Goal: Task Accomplishment & Management: Use online tool/utility

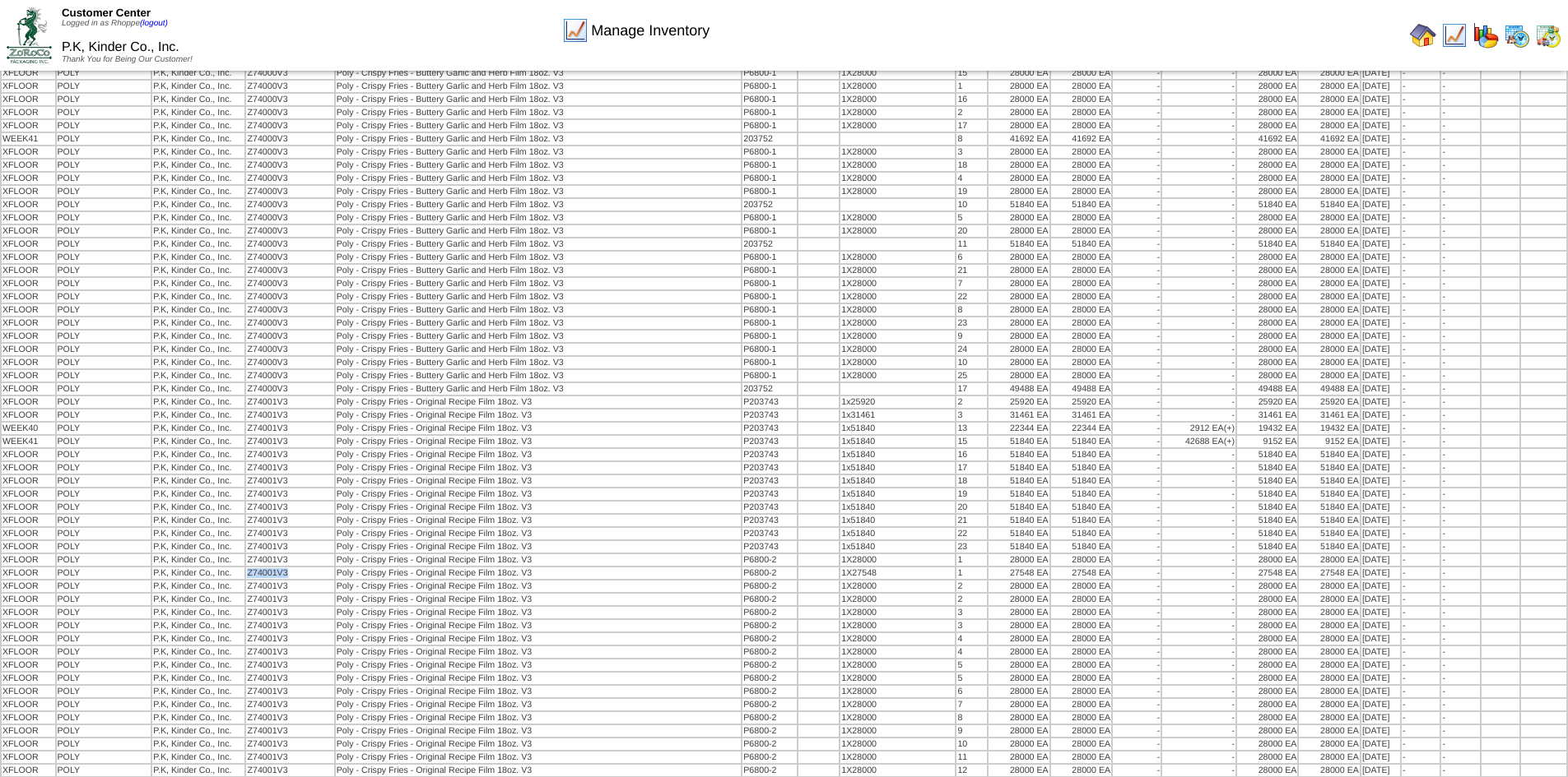
scroll to position [8676, 0]
click at [1422, 38] on img at bounding box center [1423, 36] width 26 height 26
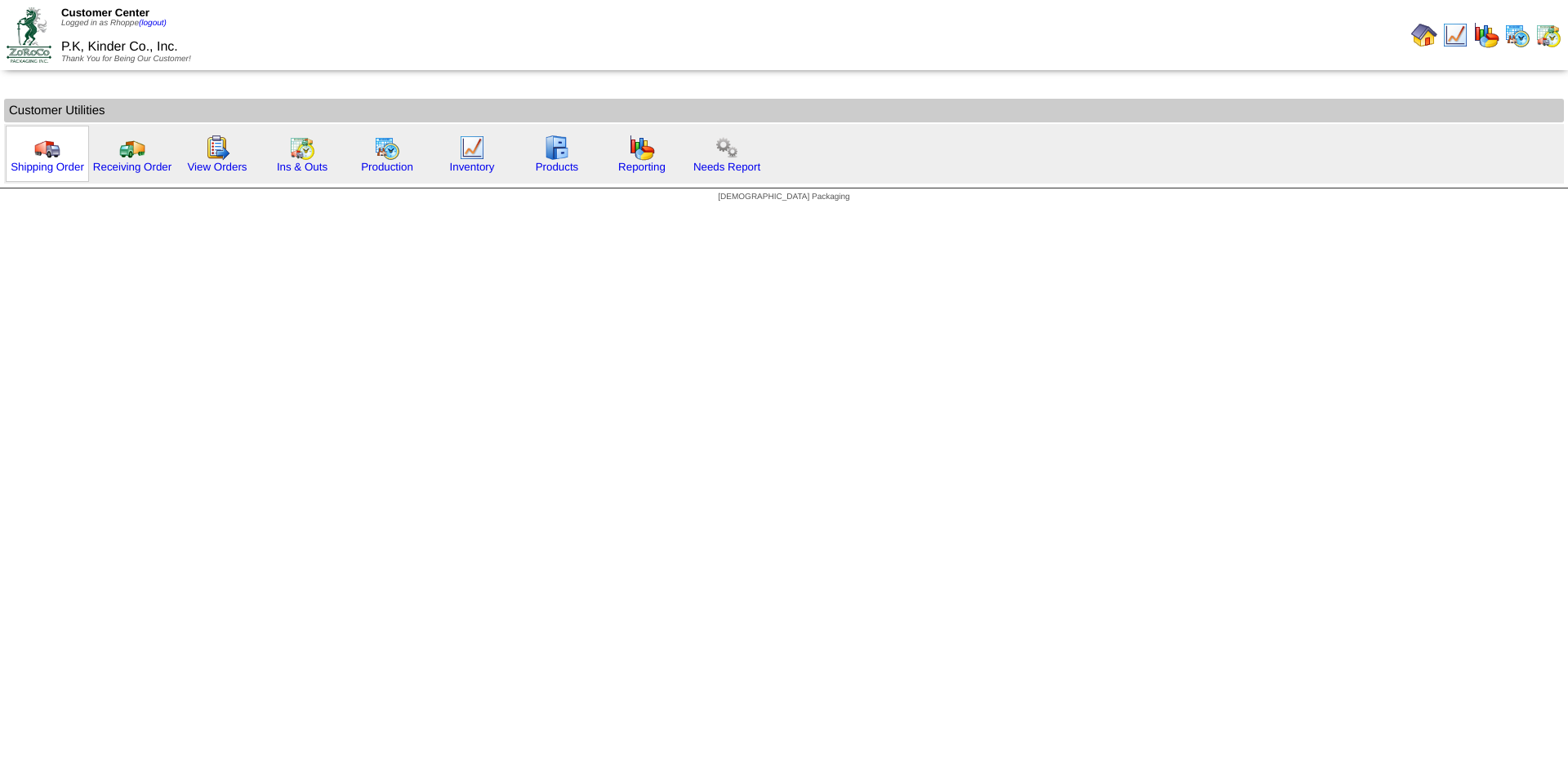
click at [50, 147] on img at bounding box center [48, 148] width 26 height 26
